Goal: Transaction & Acquisition: Download file/media

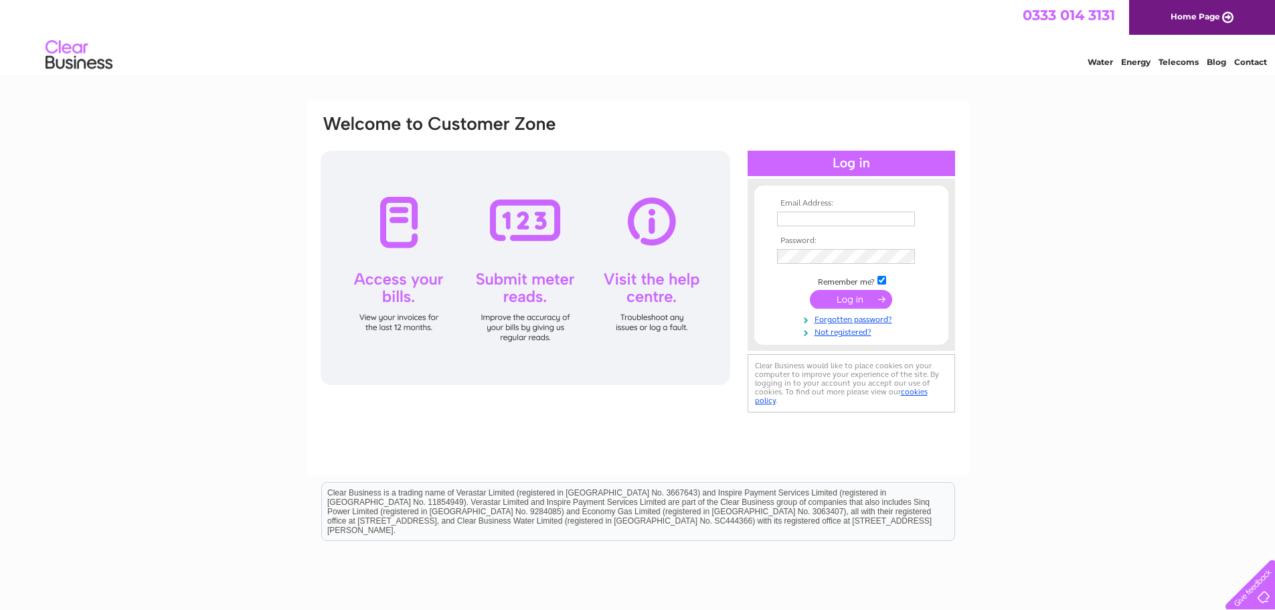
type input "[PERSON_NAME][EMAIL_ADDRESS][PERSON_NAME][DOMAIN_NAME]"
click at [845, 293] on input "submit" at bounding box center [851, 299] width 82 height 19
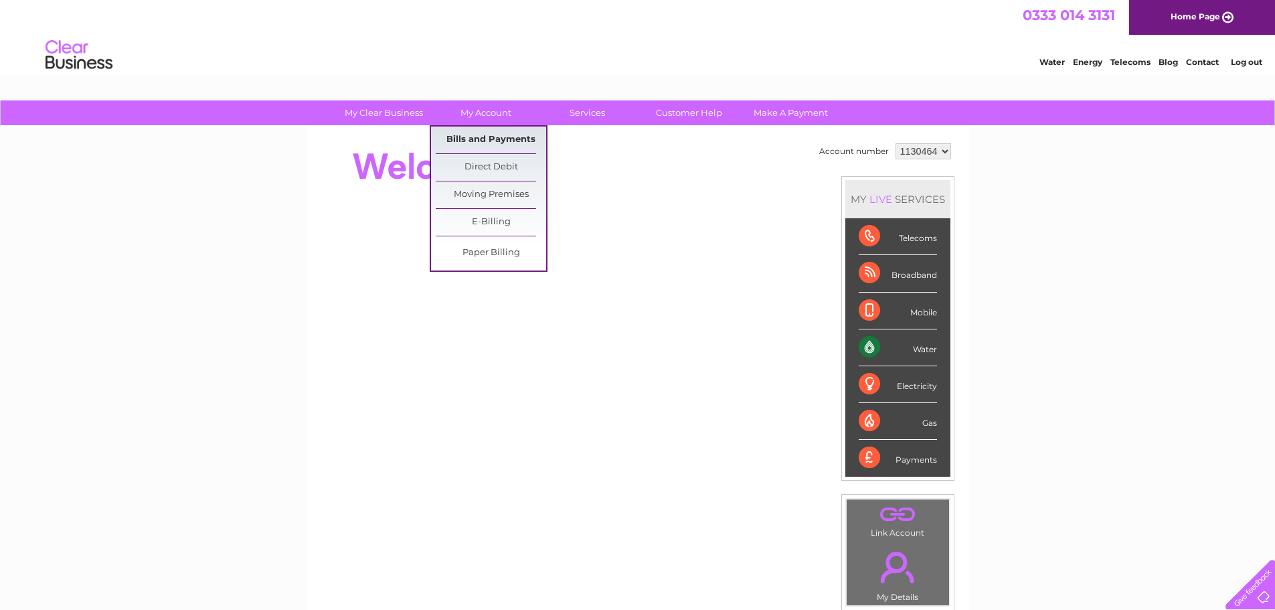
click at [483, 144] on link "Bills and Payments" at bounding box center [491, 140] width 110 height 27
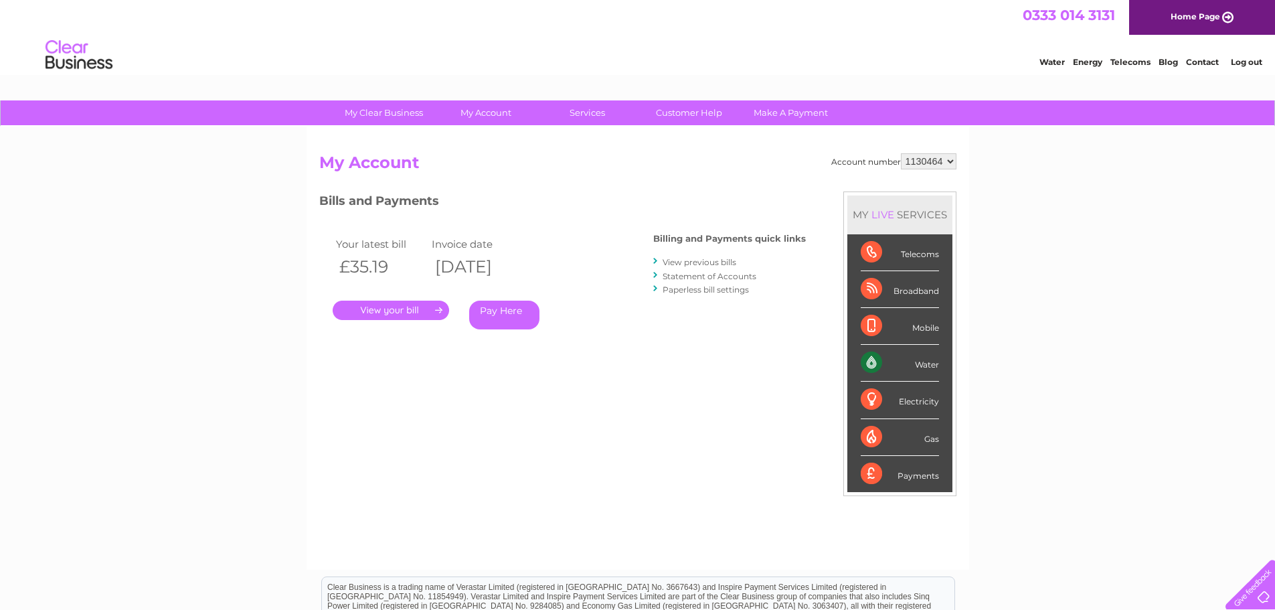
click at [404, 311] on link "." at bounding box center [391, 310] width 116 height 19
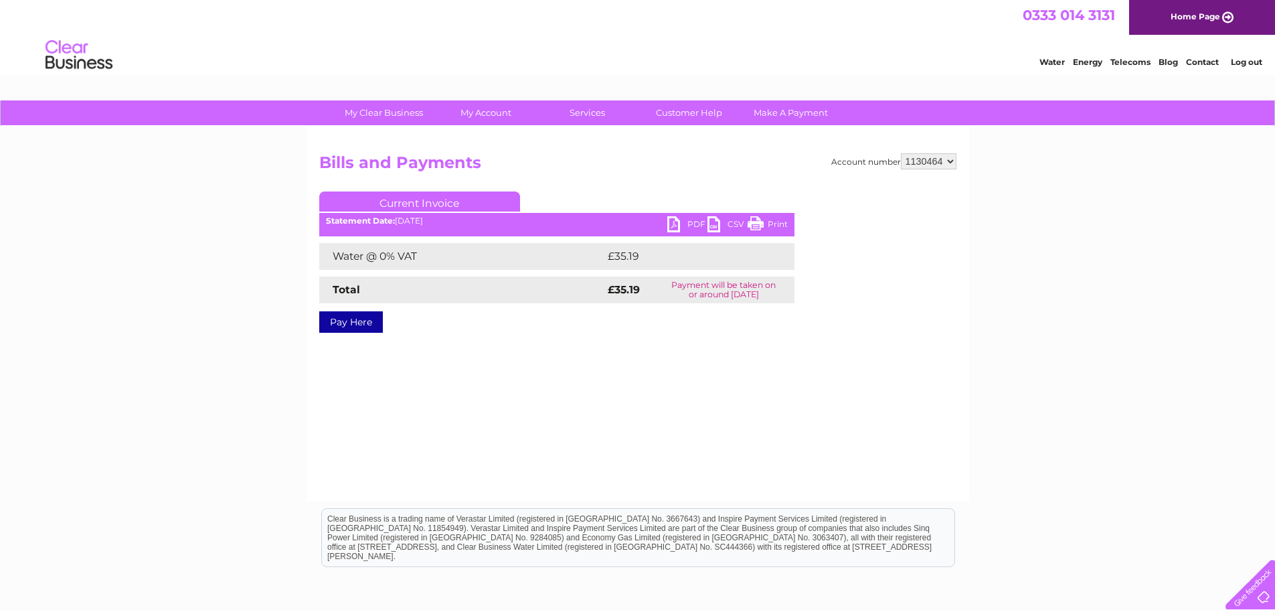
click at [686, 222] on link "PDF" at bounding box center [687, 225] width 40 height 19
